Goal: Entertainment & Leisure: Consume media (video, audio)

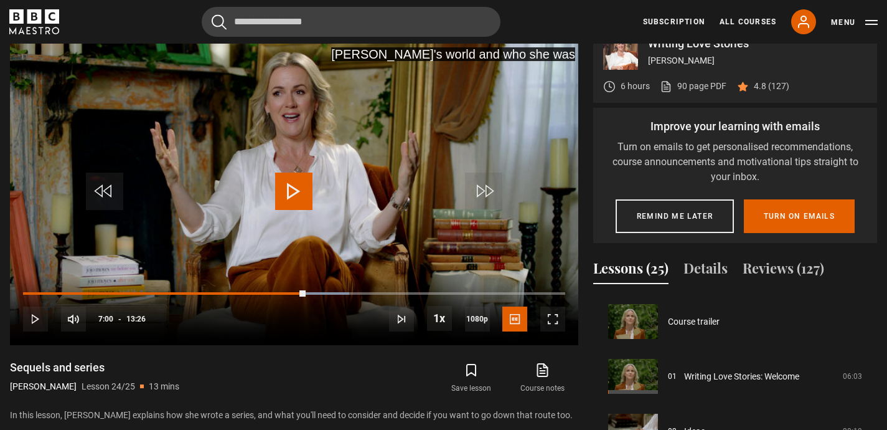
scroll to position [1155, 0]
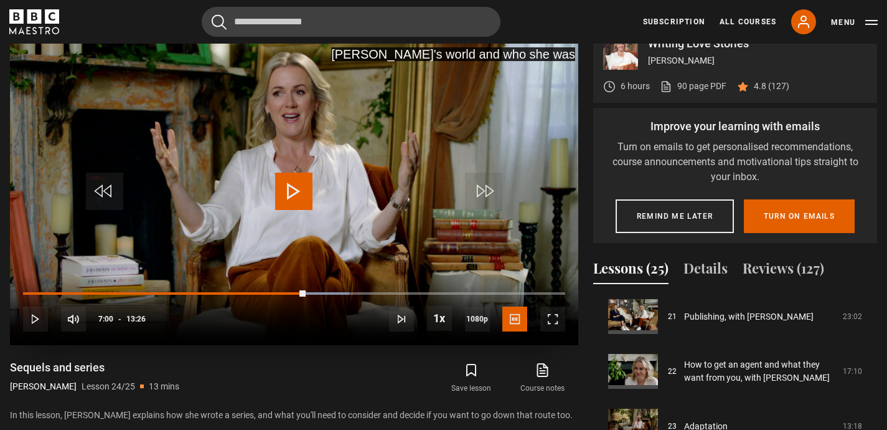
click at [297, 200] on span "Video Player" at bounding box center [293, 190] width 37 height 37
click at [562, 319] on span "Video Player" at bounding box center [552, 318] width 25 height 25
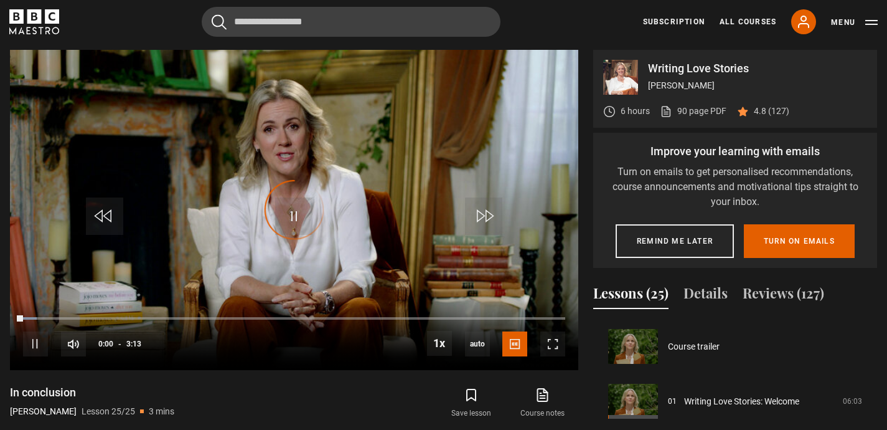
scroll to position [1155, 0]
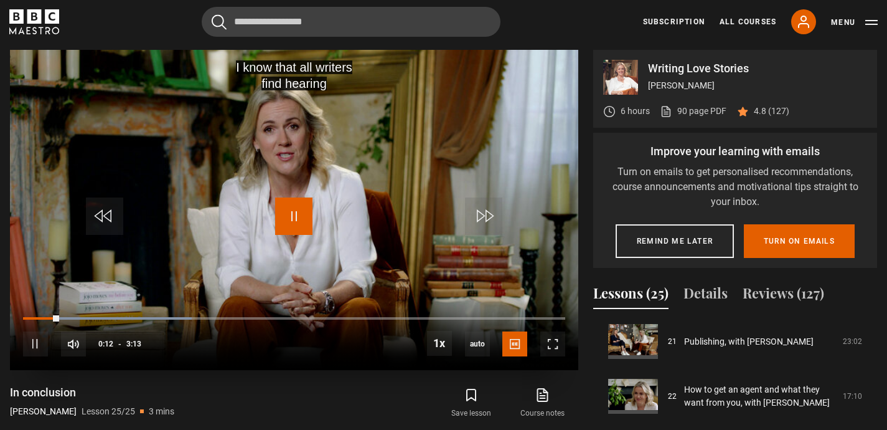
click at [296, 204] on span "Video Player" at bounding box center [293, 215] width 37 height 37
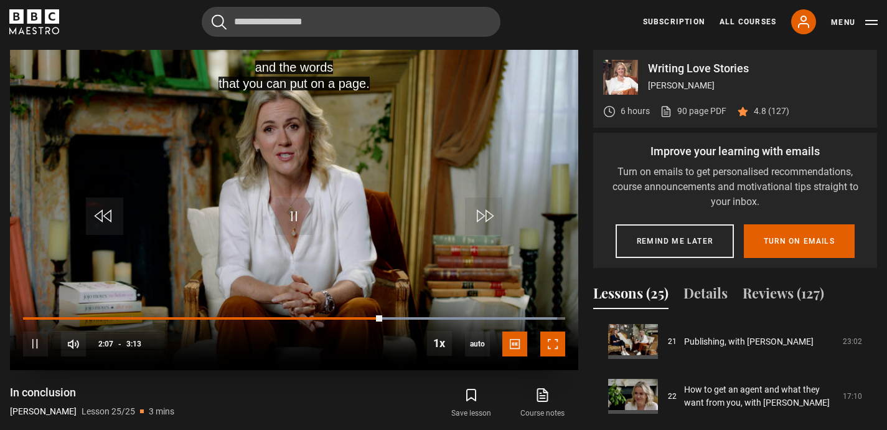
click at [548, 342] on span "Video Player" at bounding box center [552, 343] width 25 height 25
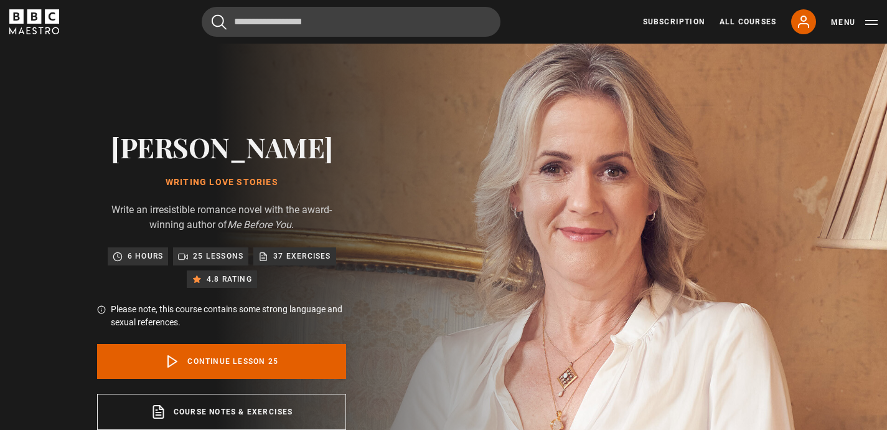
scroll to position [13, 0]
click at [239, 278] on p "4.8 rating" at bounding box center [229, 278] width 45 height 12
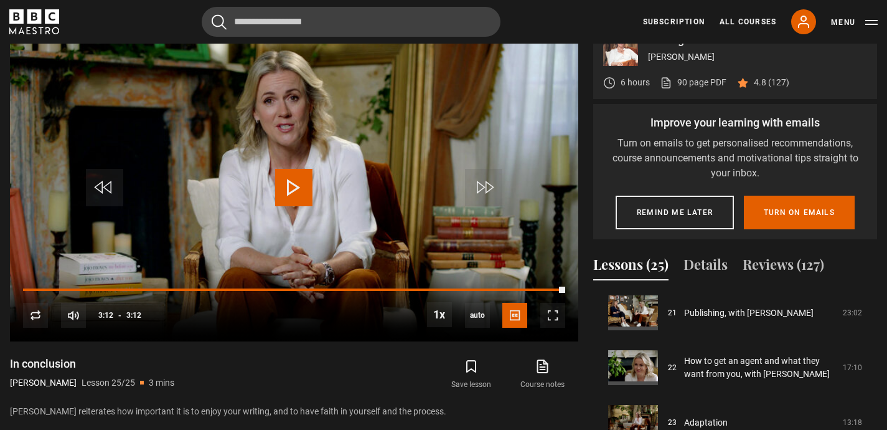
scroll to position [575, 0]
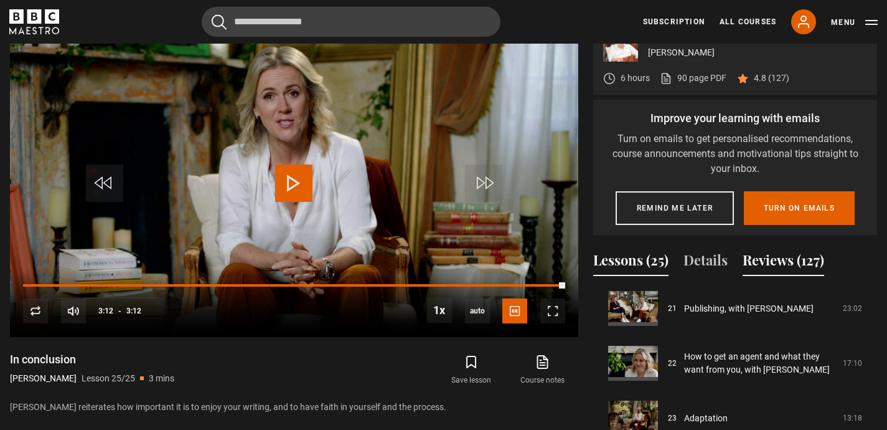
click at [813, 264] on button "Reviews (127)" at bounding box center [784, 263] width 82 height 26
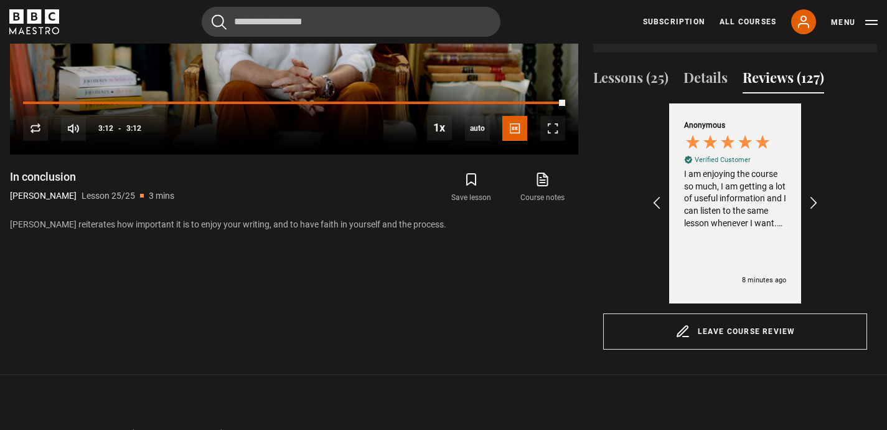
scroll to position [760, 0]
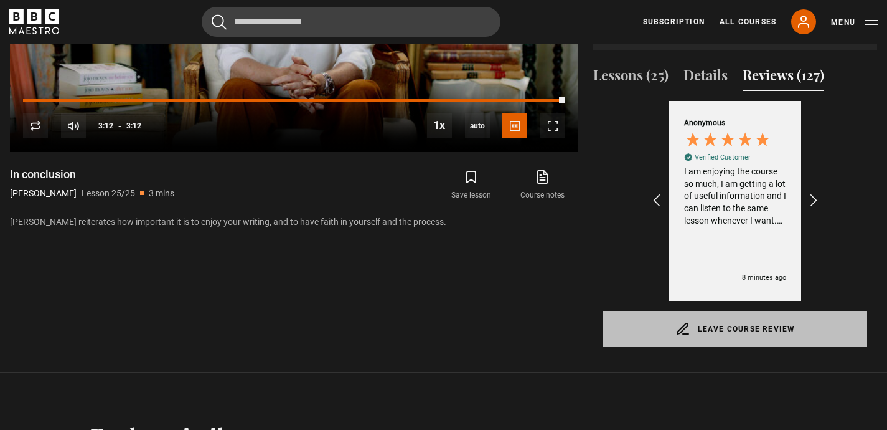
click at [746, 320] on link "Leave course review" at bounding box center [735, 329] width 264 height 36
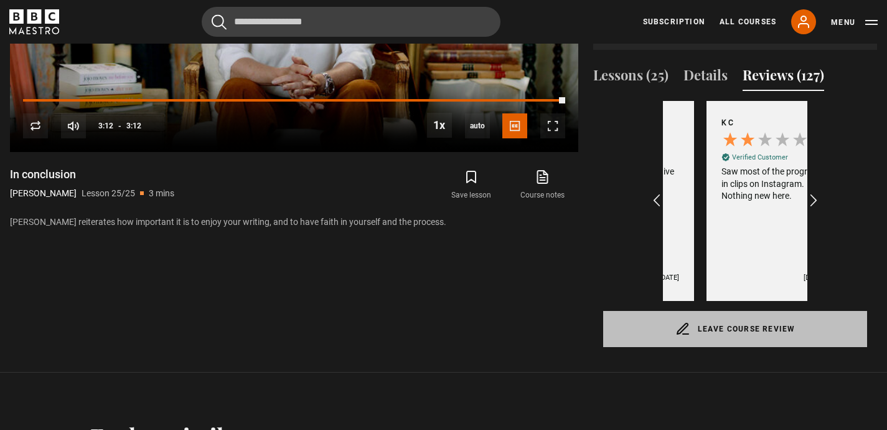
scroll to position [0, 289]
